Goal: Task Accomplishment & Management: Manage account settings

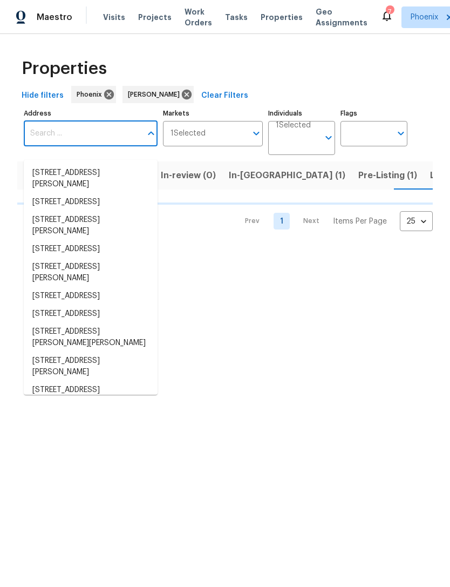
scroll to position [0, 15]
click at [73, 144] on input "Address" at bounding box center [83, 133] width 118 height 25
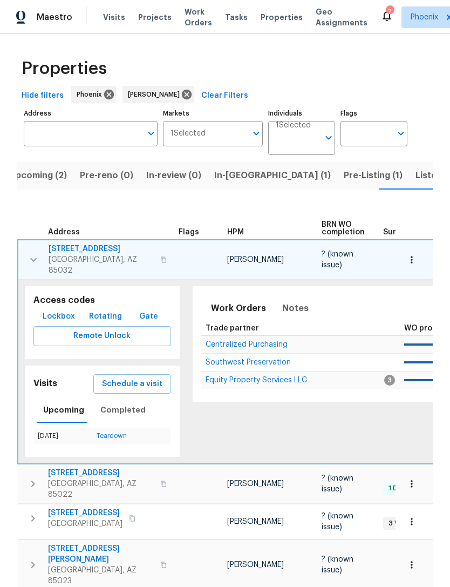
click at [428, 289] on div "Work Orders Notes Not seen [DATE] Mark Seen Trade partner WO progress Budget St…" at bounding box center [438, 344] width 490 height 116
click at [432, 240] on th at bounding box center [414, 220] width 37 height 37
click at [86, 146] on input "Address" at bounding box center [83, 133] width 118 height 25
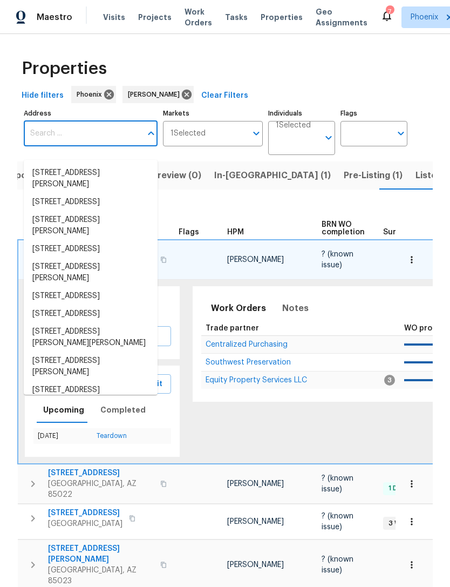
click at [58, 139] on input "Address" at bounding box center [83, 133] width 118 height 25
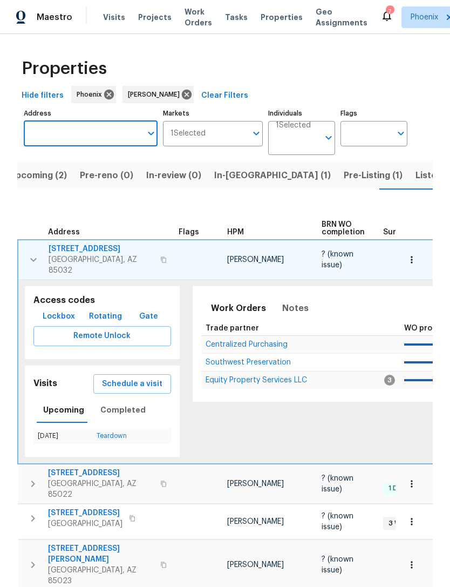
paste input "1901 E Hearn Rd, Phoenix, AZ 85022"
type input "1901 E Hearn Rd, Phoenix, AZ 85022"
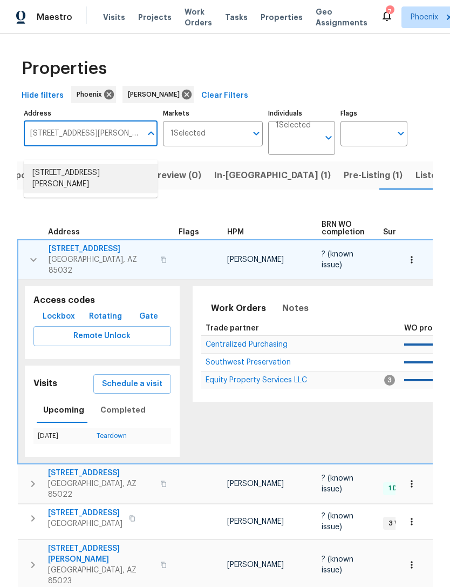
click at [113, 167] on li "1901 E Hearn Rd Phoenix AZ 85022" at bounding box center [91, 178] width 134 height 29
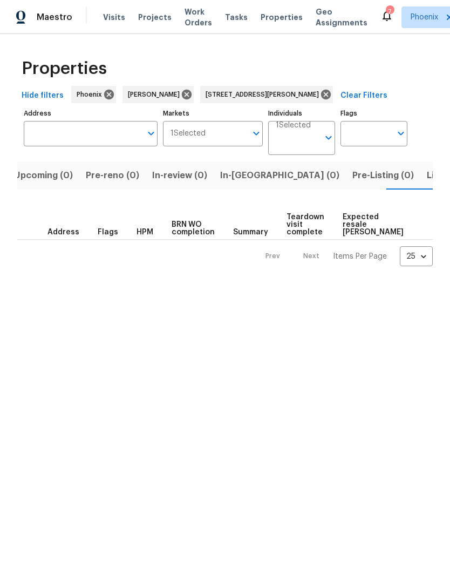
type input "1901 E Hearn Rd Phoenix AZ 85022"
click at [419, 183] on span "Listed (1)" at bounding box center [438, 175] width 39 height 15
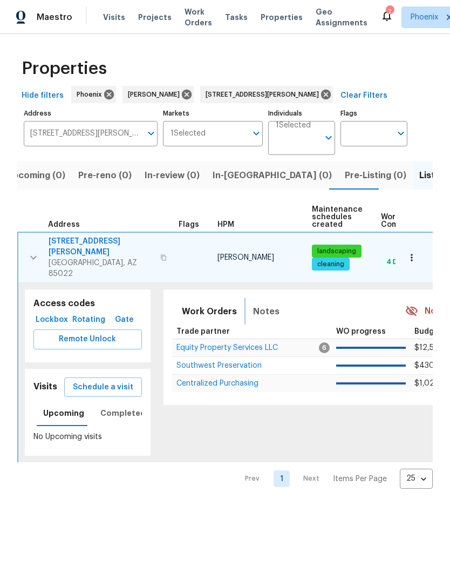
click at [262, 304] on span "Notes" at bounding box center [266, 311] width 26 height 15
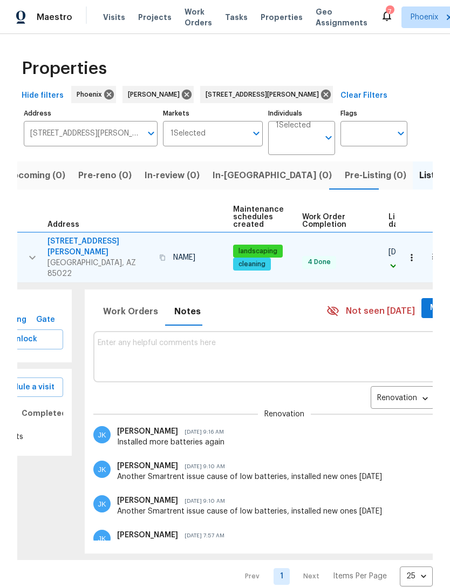
click at [159, 352] on textarea at bounding box center [285, 356] width 374 height 36
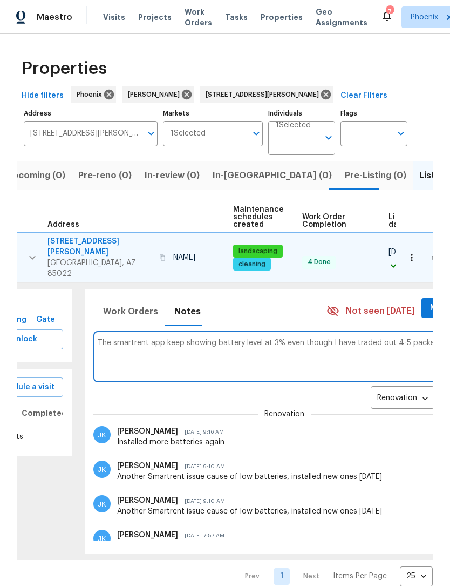
scroll to position [0, 138]
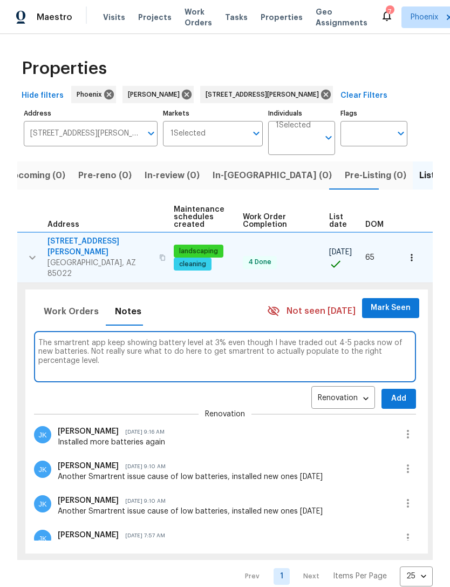
type textarea "The smartrent app keep showing battery level at 3% even though I have traded ou…"
click at [396, 398] on span "Add" at bounding box center [398, 398] width 17 height 13
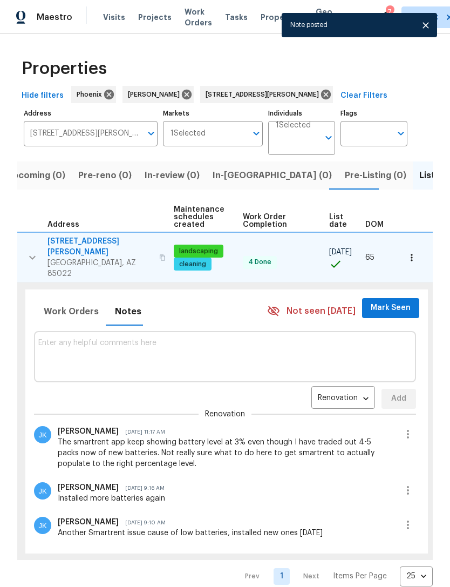
click at [385, 301] on span "Mark Seen" at bounding box center [391, 307] width 40 height 13
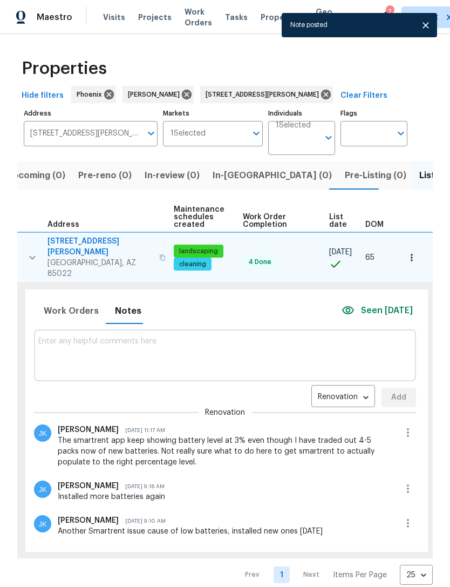
click at [178, 365] on textarea at bounding box center [225, 355] width 374 height 36
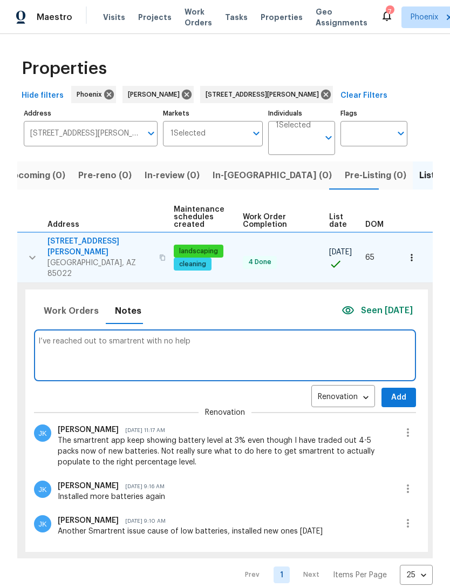
type textarea "I’ve reached out to smartrent with no help"
click at [405, 390] on button "Add" at bounding box center [399, 398] width 35 height 20
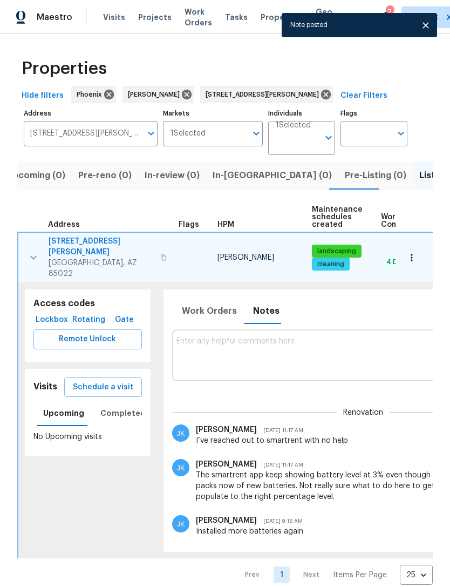
scroll to position [0, 0]
click at [25, 250] on button "button" at bounding box center [34, 257] width 22 height 43
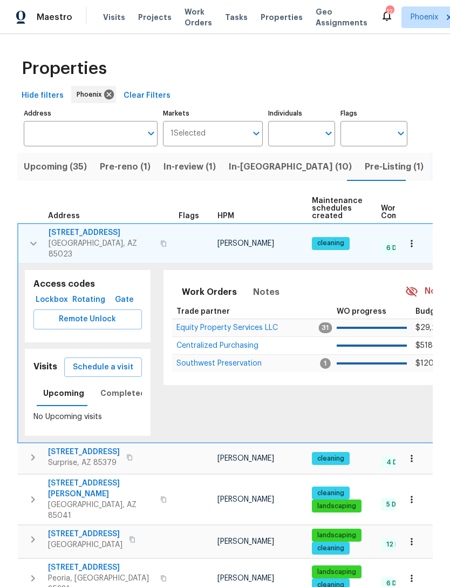
click at [27, 247] on icon "button" at bounding box center [33, 243] width 13 height 13
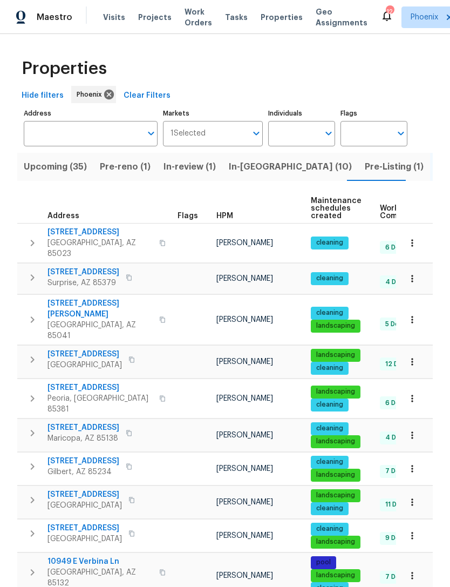
click at [153, 5] on div "Maestro Visits Projects Work Orders Tasks Properties Geo Assignments 12 Phoenix…" at bounding box center [225, 17] width 450 height 34
click at [314, 145] on input "Individuals" at bounding box center [293, 133] width 51 height 25
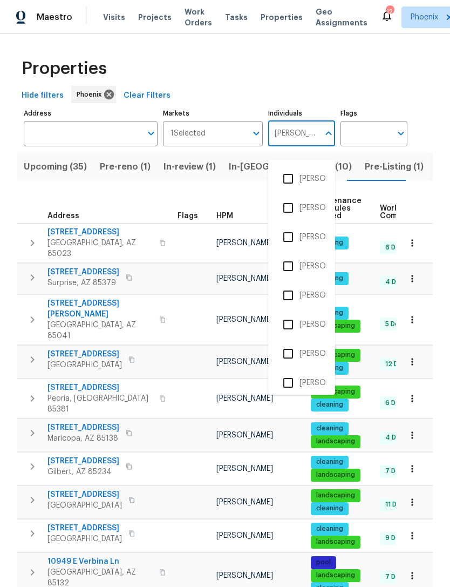
type input "Eric"
click at [289, 241] on input "checkbox" at bounding box center [288, 239] width 23 height 23
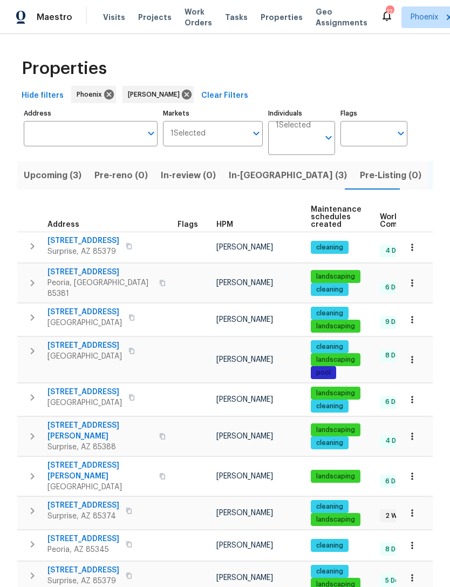
click at [249, 183] on span "In-reno (3)" at bounding box center [288, 175] width 118 height 15
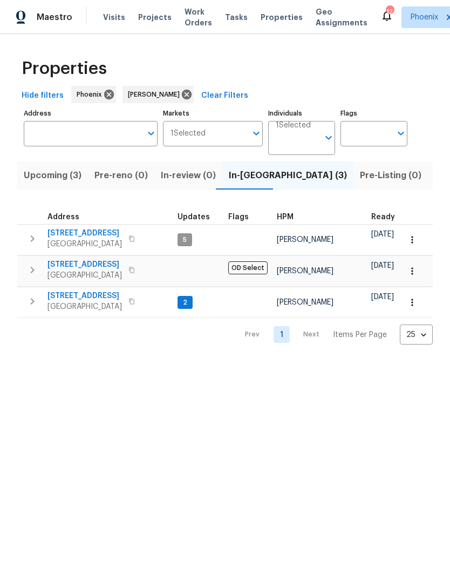
click at [33, 308] on icon "button" at bounding box center [32, 301] width 13 height 13
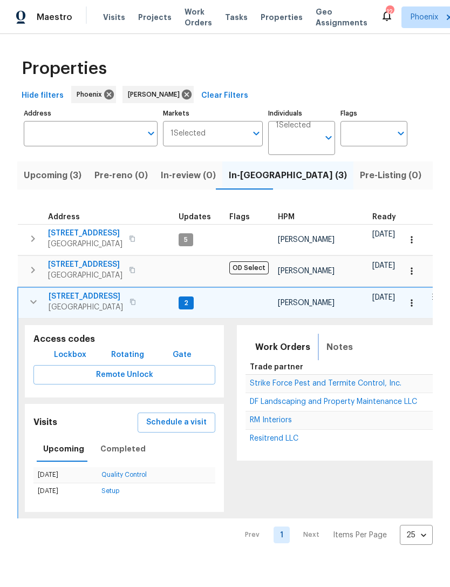
click at [339, 355] on span "Notes" at bounding box center [340, 347] width 26 height 15
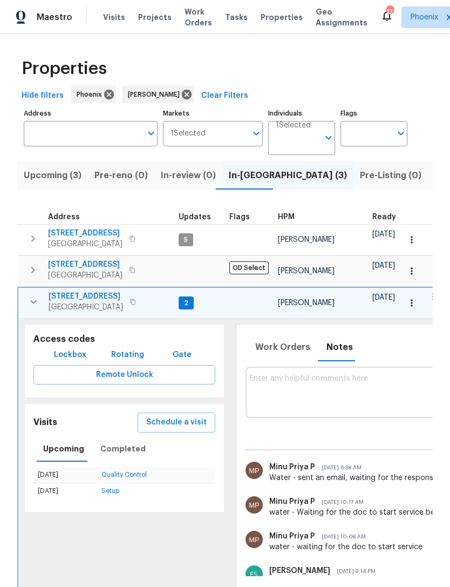
click at [29, 274] on button "button" at bounding box center [33, 270] width 22 height 22
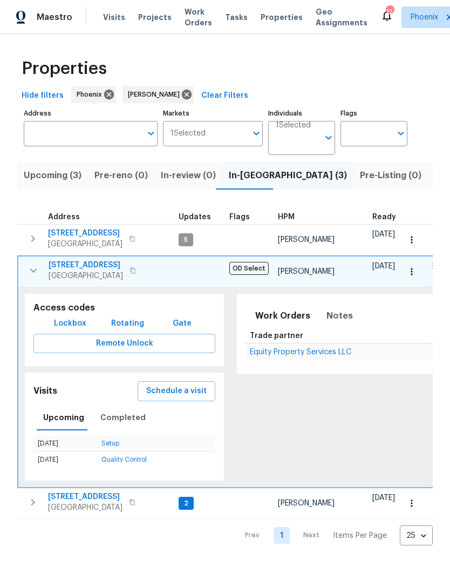
click at [327, 356] on span "Equity Property Services LLC" at bounding box center [300, 352] width 101 height 8
click at [31, 281] on button "button" at bounding box center [34, 271] width 22 height 22
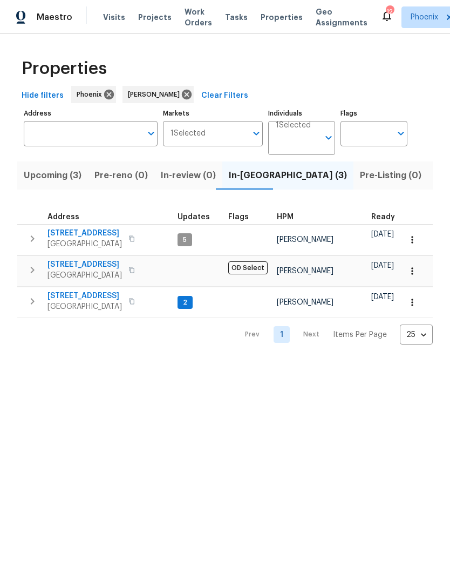
click at [117, 146] on input "Address" at bounding box center [83, 133] width 118 height 25
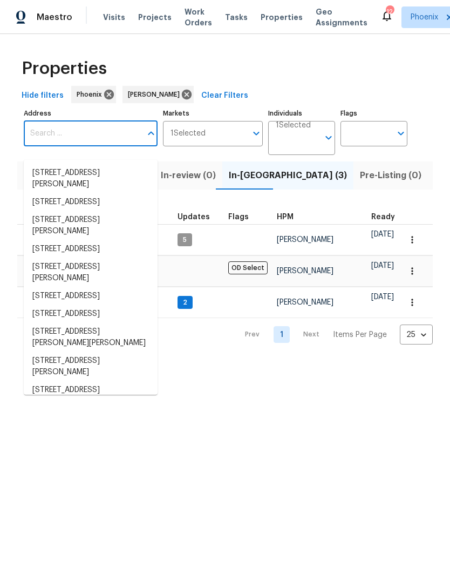
click at [74, 142] on input "Address" at bounding box center [83, 133] width 118 height 25
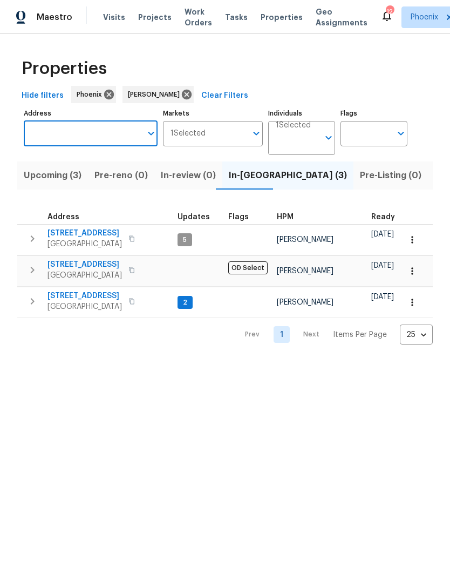
paste input "1901 E Hearn Rd, Phoenix, AZ 85022"
type input "1901 E Hearn Rd, Phoenix, AZ 85022"
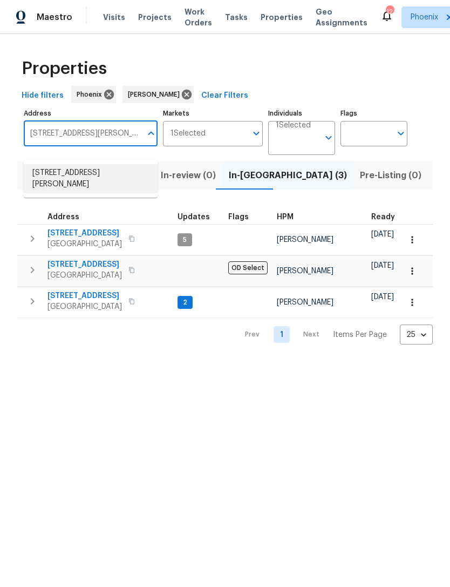
click at [89, 176] on li "1901 E Hearn Rd Phoenix AZ 85022" at bounding box center [91, 178] width 134 height 29
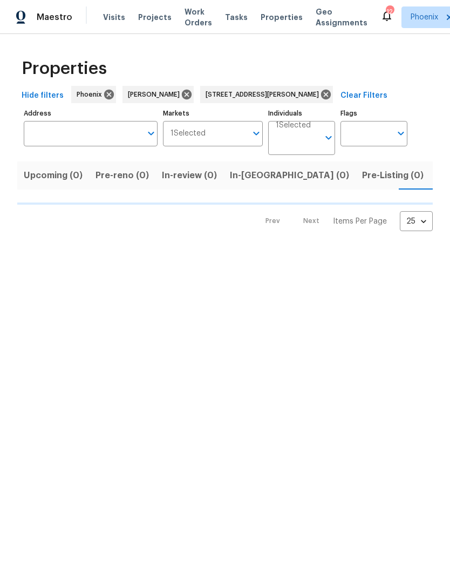
type input "1901 E Hearn Rd Phoenix AZ 85022"
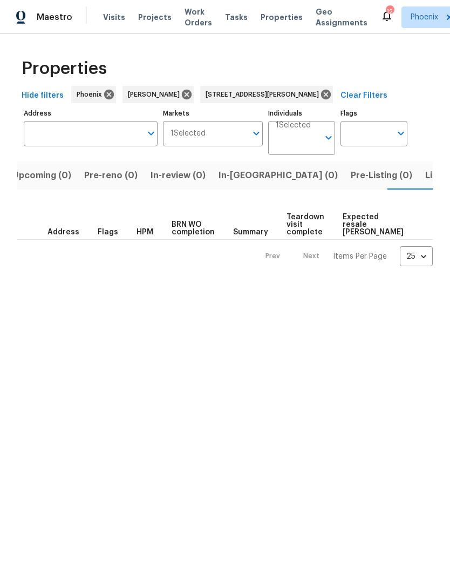
scroll to position [0, 20]
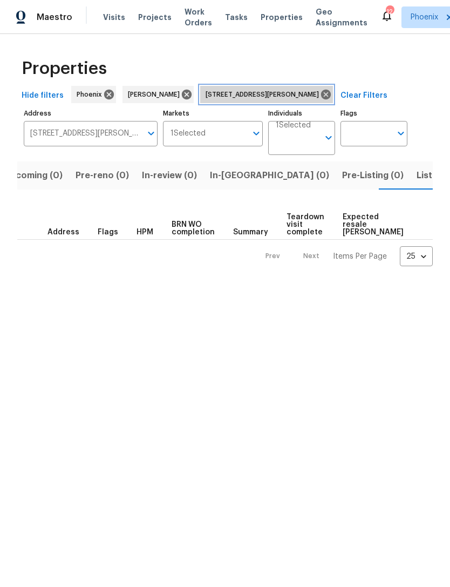
click at [321, 99] on icon at bounding box center [326, 95] width 10 height 10
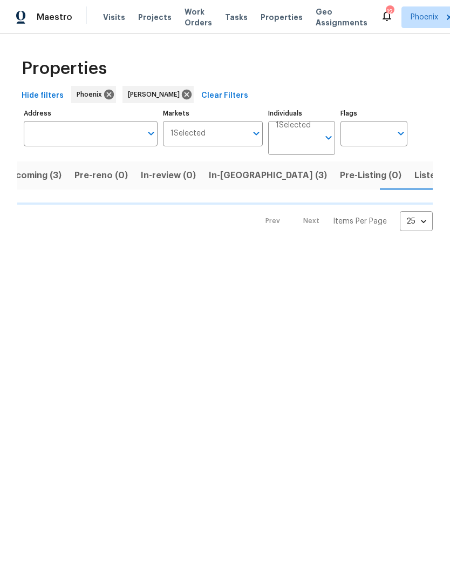
scroll to position [0, 21]
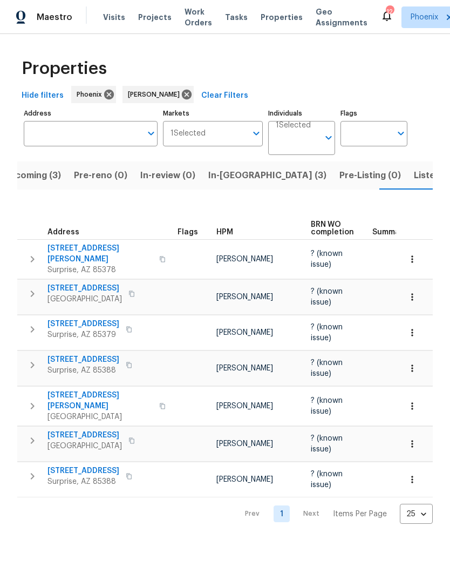
click at [330, 2] on div "Maestro Visits Projects Work Orders Tasks Properties Geo Assignments 12 Phoenix…" at bounding box center [225, 17] width 450 height 34
click at [116, 140] on input "Address" at bounding box center [83, 133] width 118 height 25
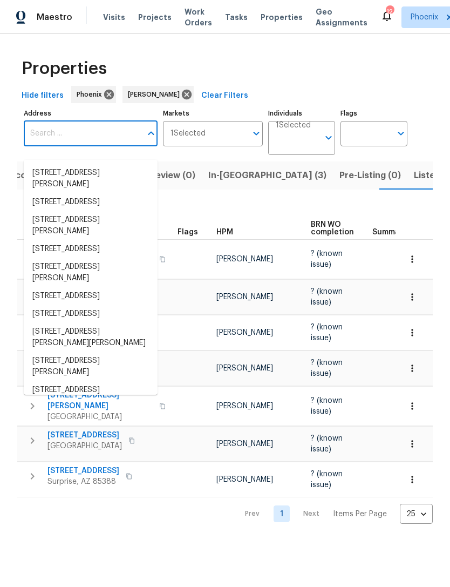
click at [78, 146] on input "Address" at bounding box center [83, 133] width 118 height 25
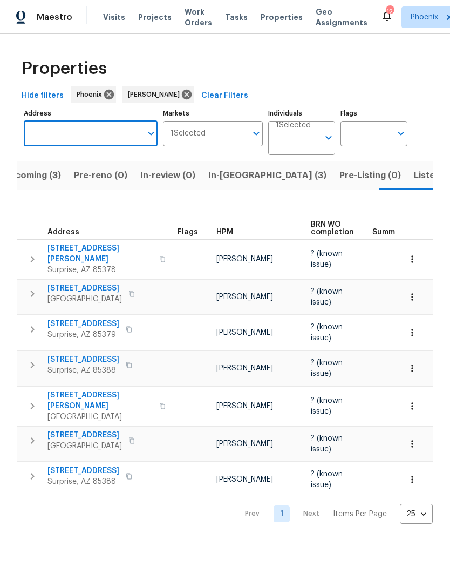
paste input "[STREET_ADDRESS]"
type input "[STREET_ADDRESS]"
click at [111, 182] on li "17517 W Ventura St Surprise AZ 85388" at bounding box center [91, 173] width 134 height 18
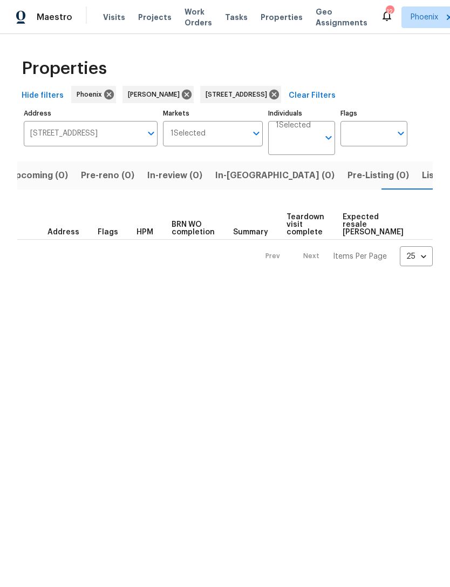
scroll to position [0, 17]
click at [419, 183] on span "Listed (1)" at bounding box center [438, 175] width 39 height 15
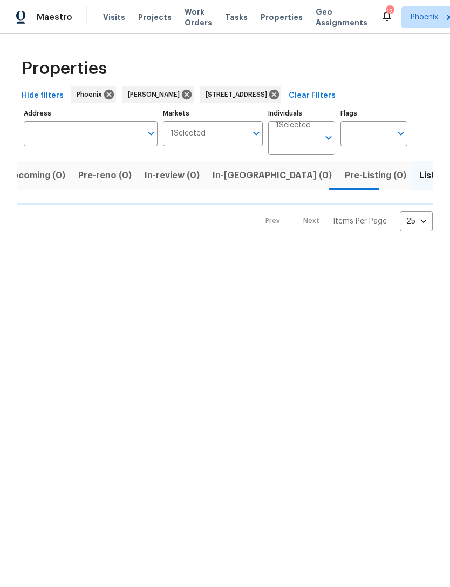
type input "17517 W Ventura St Surprise AZ 85388"
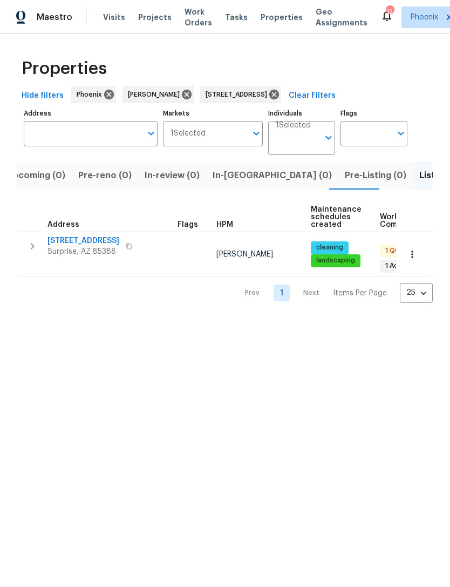
type input "17517 W Ventura St Surprise AZ 85388"
click at [26, 253] on icon "button" at bounding box center [32, 246] width 13 height 13
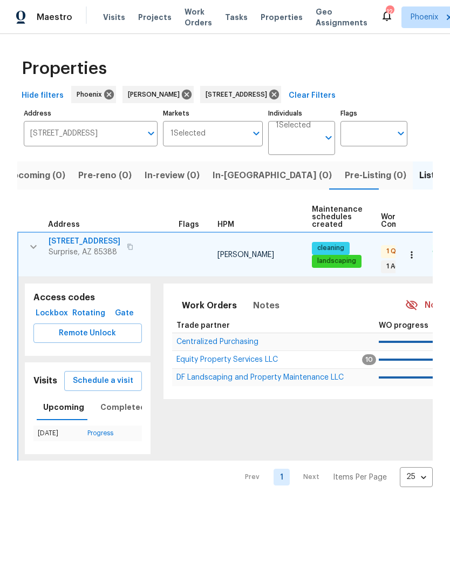
click at [221, 363] on span "Equity Property Services LLC" at bounding box center [227, 360] width 101 height 8
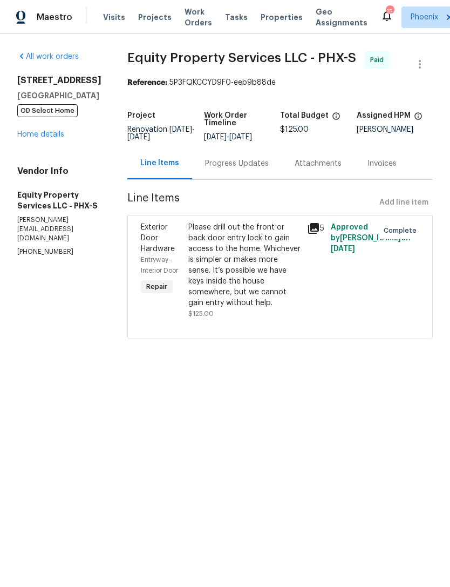
click at [29, 138] on link "Home details" at bounding box center [40, 135] width 47 height 8
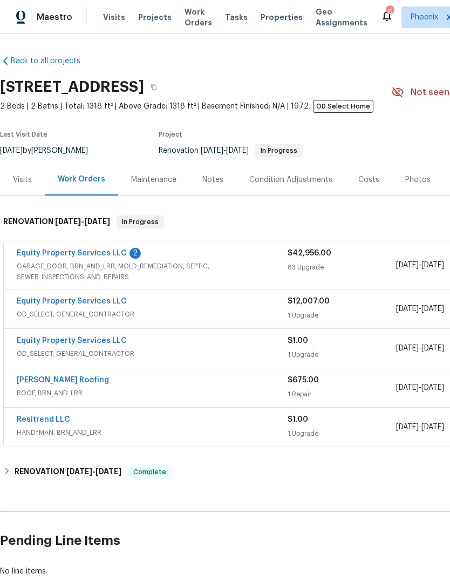
click at [211, 185] on div "Notes" at bounding box center [212, 179] width 21 height 11
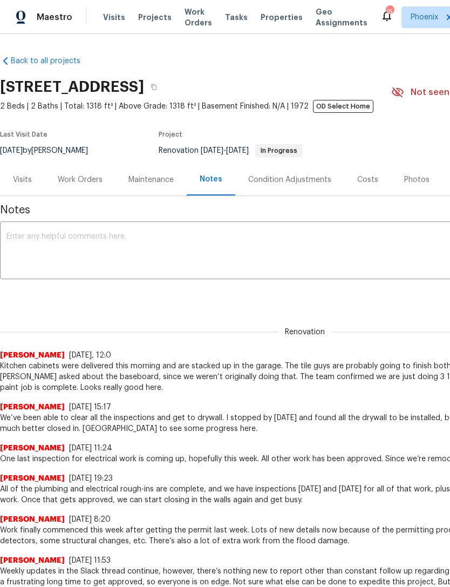
click at [81, 185] on div "Work Orders" at bounding box center [80, 179] width 45 height 11
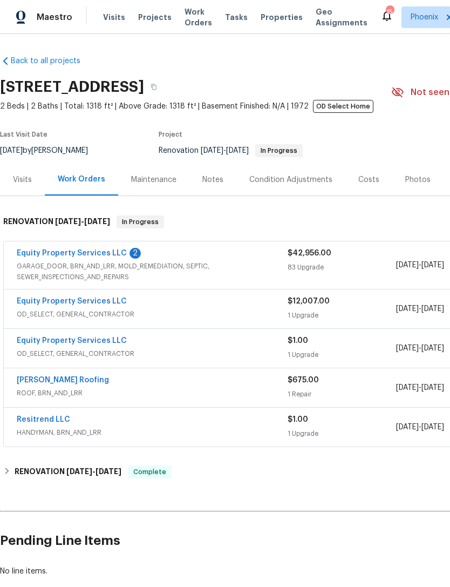
click at [89, 257] on link "Equity Property Services LLC" at bounding box center [72, 253] width 110 height 8
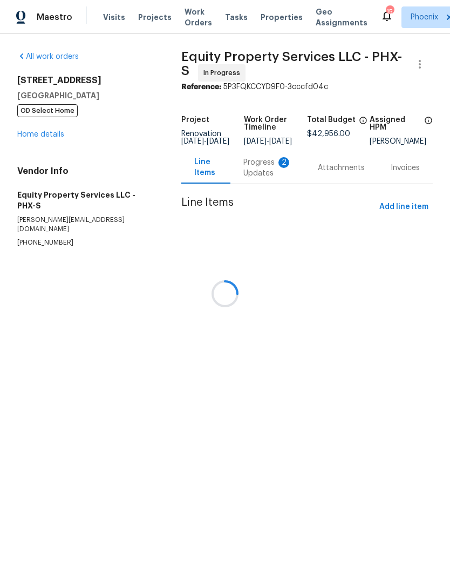
click at [269, 189] on div at bounding box center [225, 293] width 450 height 587
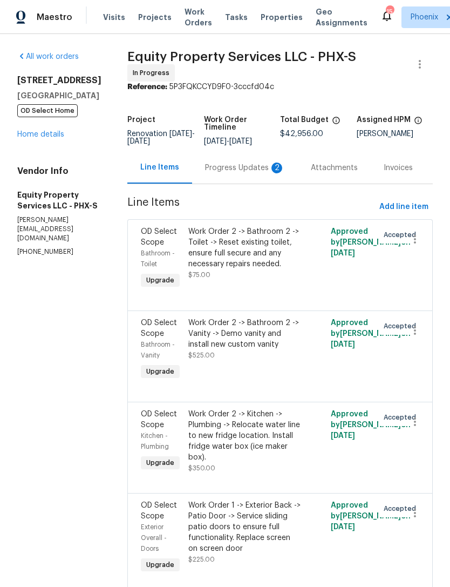
click at [253, 165] on div "Progress Updates 2" at bounding box center [245, 168] width 106 height 32
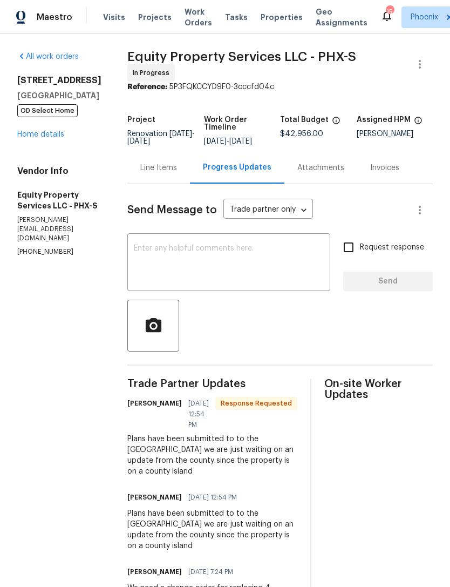
click at [162, 172] on div "Line Items" at bounding box center [158, 167] width 37 height 11
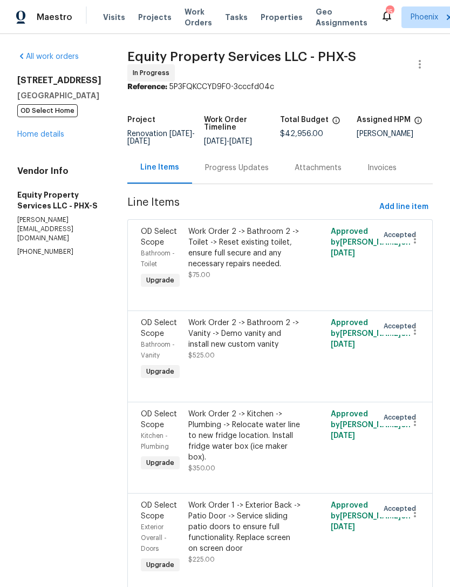
click at [50, 138] on link "Home details" at bounding box center [40, 135] width 47 height 8
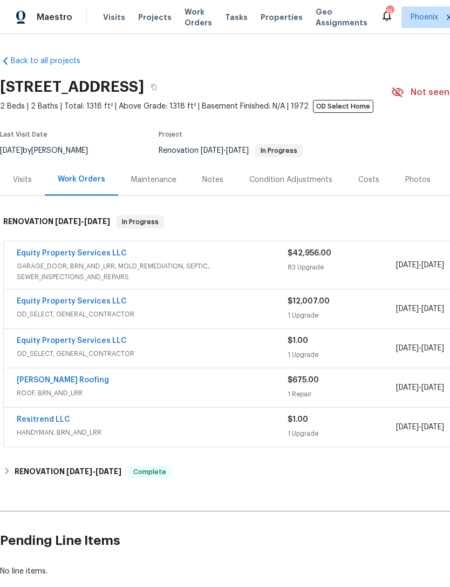
scroll to position [0, -1]
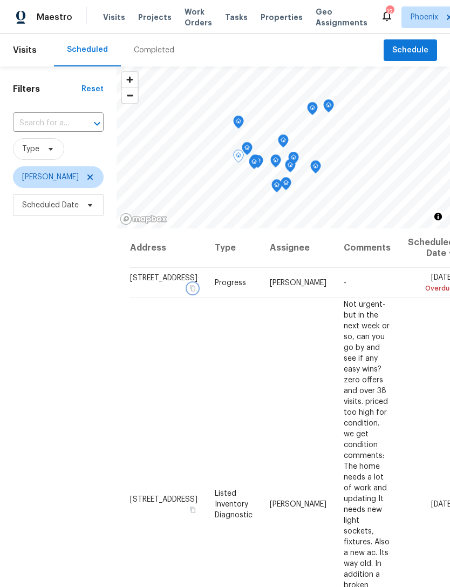
click at [188, 293] on button "button" at bounding box center [193, 288] width 10 height 10
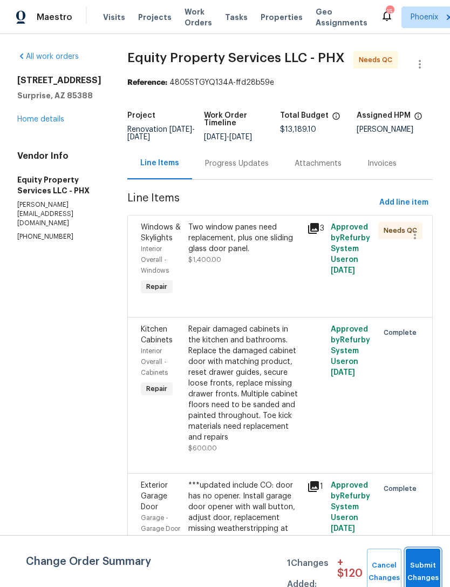
click at [420, 564] on button "Submit Changes" at bounding box center [423, 571] width 35 height 46
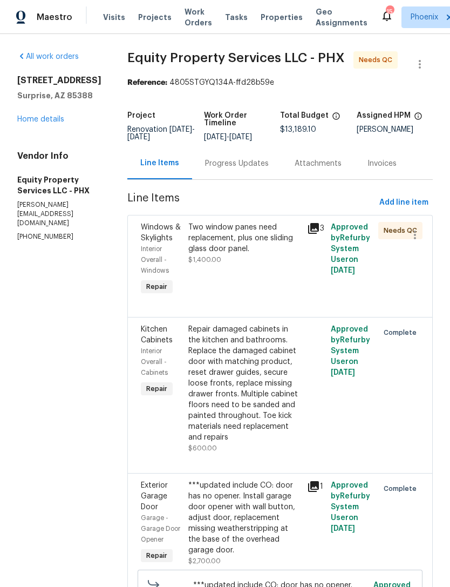
click at [213, 169] on div "Progress Updates" at bounding box center [237, 163] width 64 height 11
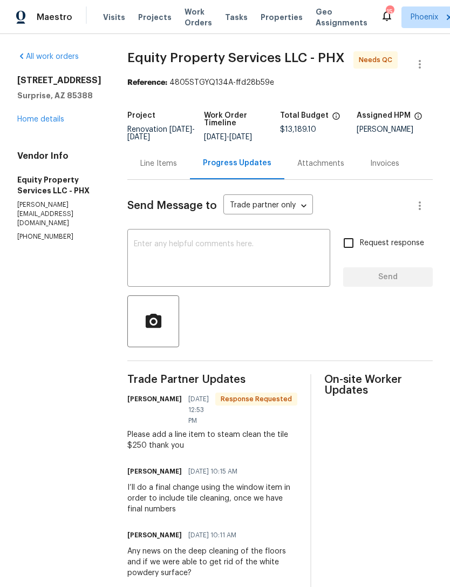
click at [143, 169] on div "Line Items" at bounding box center [158, 163] width 37 height 11
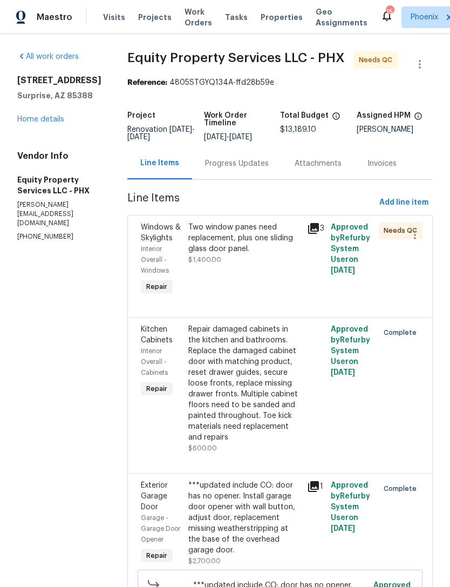
click at [49, 123] on link "Home details" at bounding box center [40, 120] width 47 height 8
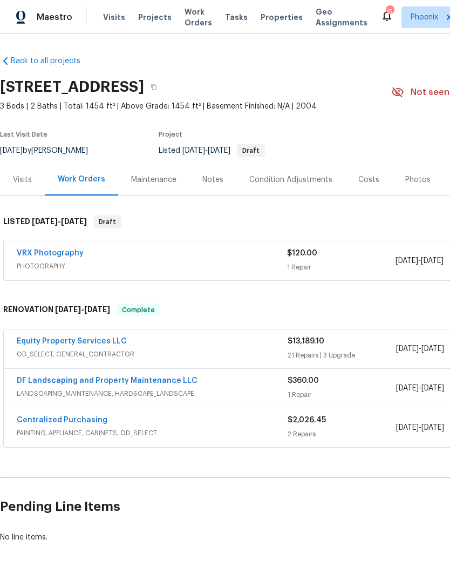
click at [28, 185] on div "Visits" at bounding box center [22, 179] width 19 height 11
